Goal: Information Seeking & Learning: Check status

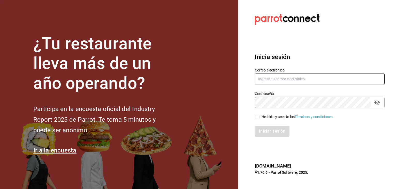
type input "[PERSON_NAME][EMAIL_ADDRESS][PERSON_NAME][DOMAIN_NAME]"
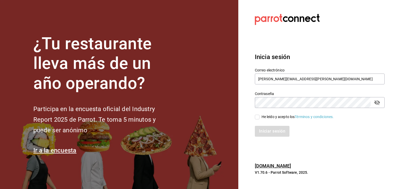
click at [258, 117] on input "He leído y acepto los Términos y condiciones." at bounding box center [257, 116] width 5 height 5
checkbox input "true"
click at [265, 131] on button "Iniciar sesión" at bounding box center [272, 131] width 35 height 11
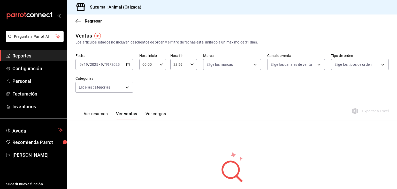
click at [127, 63] on icon "button" at bounding box center [128, 65] width 4 height 4
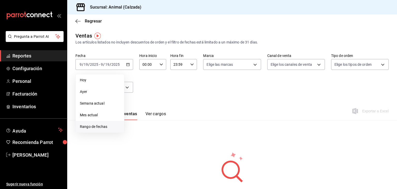
click at [100, 129] on span "Rango de fechas" at bounding box center [100, 126] width 40 height 5
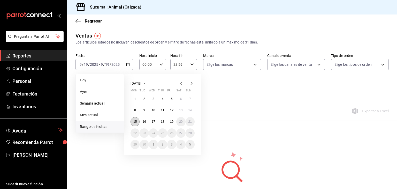
click at [137, 124] on button "15" at bounding box center [134, 121] width 9 height 9
click at [172, 123] on button "19" at bounding box center [171, 121] width 9 height 9
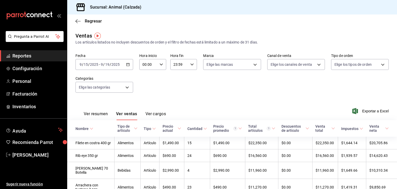
click at [159, 64] on icon "button" at bounding box center [161, 65] width 4 height 4
click at [145, 82] on button "05" at bounding box center [145, 79] width 11 height 10
type input "05:00"
click at [184, 65] on div at bounding box center [198, 94] width 397 height 189
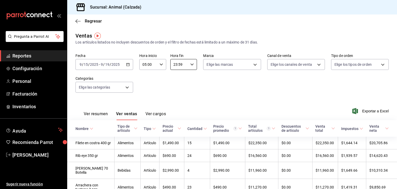
click at [184, 65] on input "23:59" at bounding box center [179, 64] width 18 height 10
click at [175, 90] on span "05" at bounding box center [175, 89] width 5 height 4
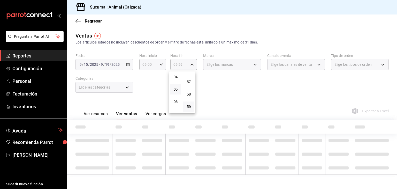
click at [175, 90] on span "05" at bounding box center [175, 89] width 5 height 4
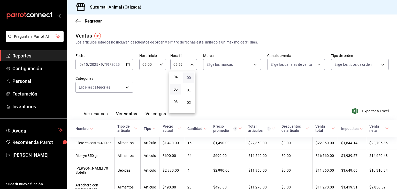
click at [189, 79] on span "00" at bounding box center [188, 77] width 5 height 4
type input "05:00"
click at [215, 70] on div at bounding box center [198, 94] width 397 height 189
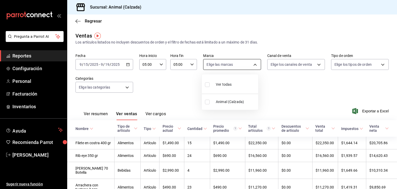
click at [212, 66] on body "Pregunta a Parrot AI Reportes Configuración Personal Facturación Inventarios Ay…" at bounding box center [198, 94] width 397 height 189
click at [207, 86] on input "checkbox" at bounding box center [207, 84] width 5 height 5
checkbox input "true"
type input "e26472f3-9262-489d-bcba-4c6b034529c7"
checkbox input "true"
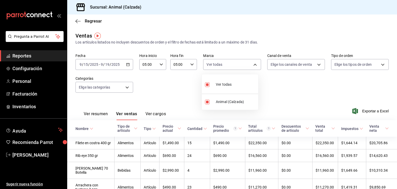
click at [282, 63] on div at bounding box center [198, 94] width 397 height 189
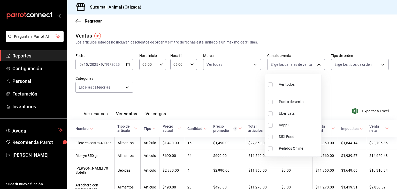
click at [282, 63] on body "Pregunta a Parrot AI Reportes Configuración Personal Facturación Inventarios Ay…" at bounding box center [198, 94] width 397 height 189
click at [270, 86] on input "checkbox" at bounding box center [270, 84] width 5 height 5
checkbox input "true"
type input "PARROT,UBER_EATS,RAPPI,DIDI_FOOD,ONLINE"
checkbox input "true"
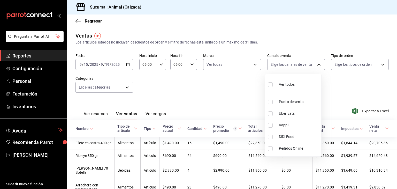
checkbox input "true"
click at [345, 62] on div at bounding box center [198, 94] width 397 height 189
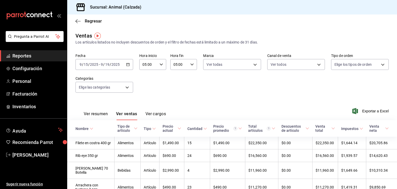
click at [345, 62] on body "Pregunta a Parrot AI Reportes Configuración Personal Facturación Inventarios Ay…" at bounding box center [198, 94] width 397 height 189
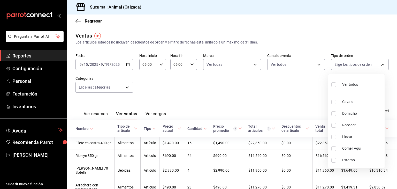
click at [334, 86] on input "checkbox" at bounding box center [333, 84] width 5 height 5
checkbox input "true"
type input "588630d3-b511-4bba-a729-32472510037f,54b7ae00-ca47-4ec1-b7ff-55842c0a2b62,92293…"
checkbox input "true"
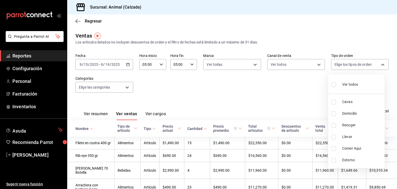
checkbox input "true"
click at [87, 87] on div at bounding box center [198, 94] width 397 height 189
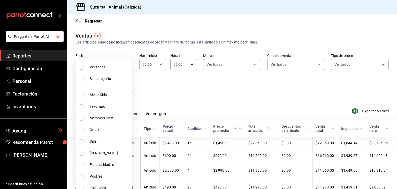
click at [87, 87] on body "Pregunta a Parrot AI Reportes Configuración Personal Facturación Inventarios Ay…" at bounding box center [198, 94] width 397 height 189
click at [82, 67] on input "checkbox" at bounding box center [81, 67] width 5 height 5
checkbox input "true"
type input "577524a9-a437-43f3-84d2-cf2e6968635f,5d35a5f4-3063-4397-a550-a8f4eca83956,9bcdf…"
checkbox input "true"
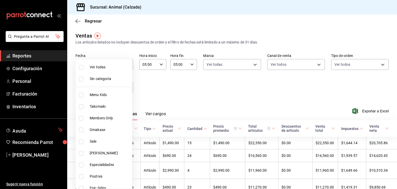
checkbox input "true"
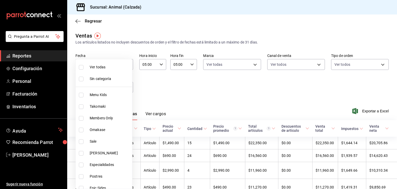
checkbox input "true"
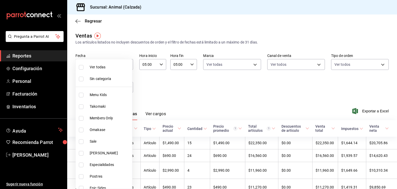
checkbox input "true"
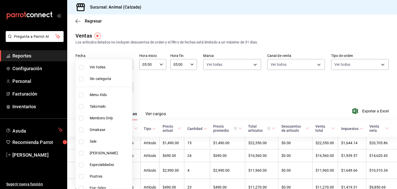
checkbox input "true"
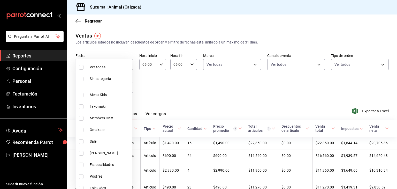
checkbox input "true"
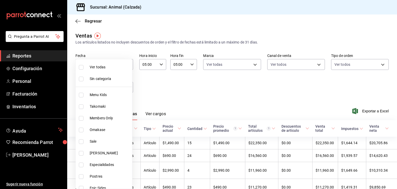
checkbox input "true"
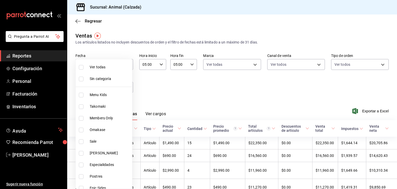
checkbox input "true"
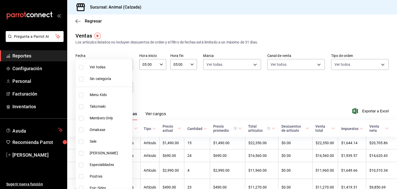
checkbox input "true"
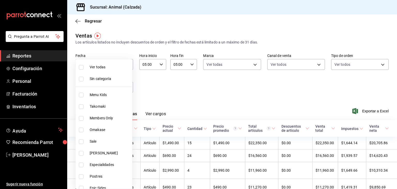
checkbox input "true"
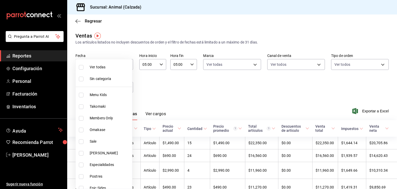
checkbox input "true"
click at [174, 81] on div at bounding box center [198, 94] width 397 height 189
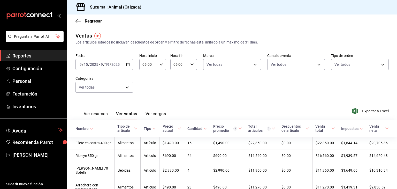
click at [127, 111] on button "Ver ventas" at bounding box center [126, 115] width 21 height 9
click at [120, 132] on div "Tipo de artículo" at bounding box center [125, 128] width 16 height 8
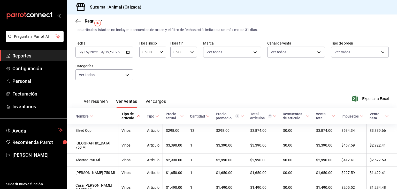
scroll to position [11, 0]
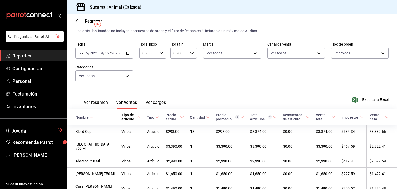
click at [126, 54] on \(Stroke\) "button" at bounding box center [127, 53] width 3 height 3
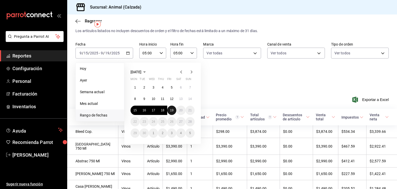
click at [169, 108] on button "19" at bounding box center [171, 109] width 9 height 9
click at [160, 112] on button "18" at bounding box center [162, 109] width 9 height 9
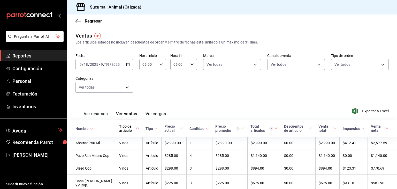
click at [128, 65] on \(Stroke\) "button" at bounding box center [127, 64] width 3 height 3
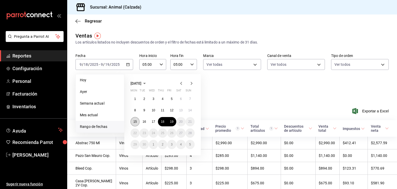
click at [135, 120] on abbr "15" at bounding box center [134, 122] width 3 height 4
click at [173, 121] on abbr "19" at bounding box center [171, 122] width 3 height 4
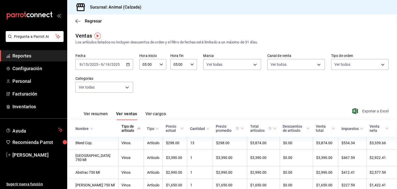
click at [353, 110] on icon "button" at bounding box center [355, 111] width 6 height 6
click at [32, 153] on span "[PERSON_NAME]" at bounding box center [37, 154] width 50 height 7
